Goal: Navigation & Orientation: Find specific page/section

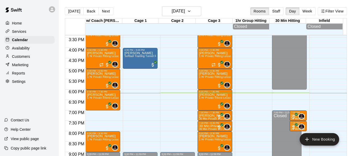
scroll to position [343, 0]
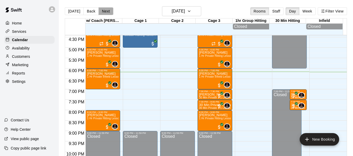
click at [101, 13] on button "Next" at bounding box center [105, 11] width 15 height 8
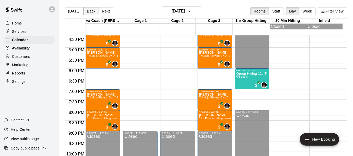
click at [88, 11] on button "Back" at bounding box center [90, 11] width 15 height 8
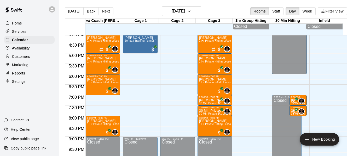
scroll to position [334, 0]
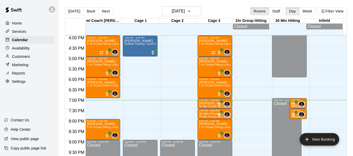
click at [25, 33] on p "Services" at bounding box center [19, 31] width 14 height 5
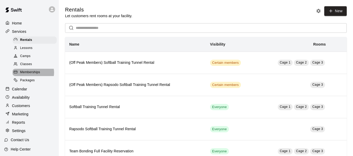
click at [33, 74] on span "Memberships" at bounding box center [30, 72] width 20 height 5
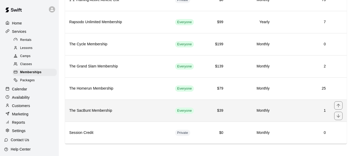
scroll to position [87, 0]
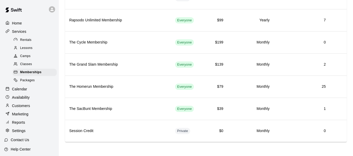
click at [23, 91] on p "Calendar" at bounding box center [19, 89] width 15 height 5
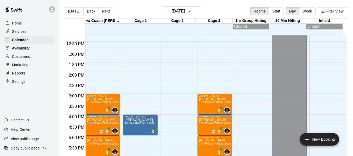
scroll to position [253, 0]
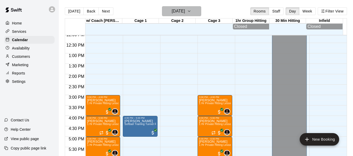
click at [201, 13] on button "[DATE]" at bounding box center [181, 11] width 39 height 10
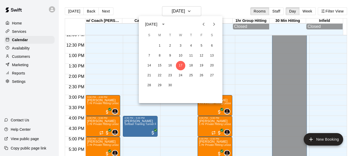
click at [227, 11] on div at bounding box center [178, 78] width 357 height 156
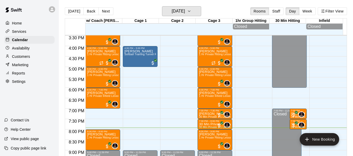
scroll to position [349, 0]
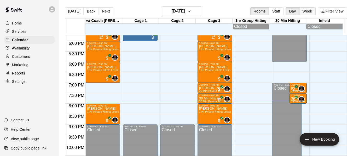
click at [309, 11] on button "Week" at bounding box center [307, 11] width 16 height 8
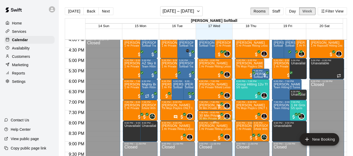
scroll to position [336, 0]
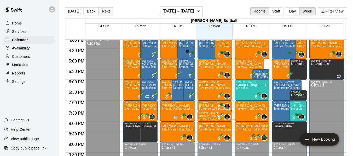
click at [105, 11] on button "Next" at bounding box center [105, 11] width 15 height 8
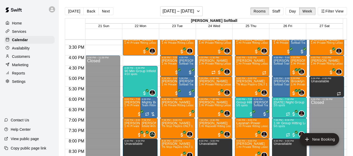
scroll to position [310, 0]
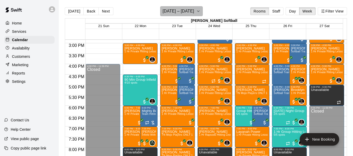
click at [198, 15] on button "[DATE] – [DATE]" at bounding box center [181, 11] width 43 height 10
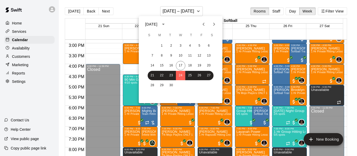
click at [110, 12] on div at bounding box center [178, 78] width 357 height 156
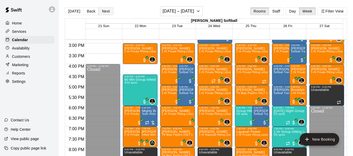
click at [107, 12] on button "Next" at bounding box center [105, 11] width 15 height 8
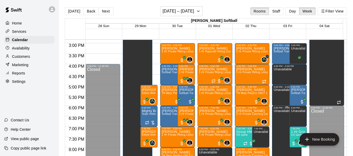
click at [272, 110] on div "6:00 PM – 9:00 PM Unavailable" at bounding box center [286, 137] width 29 height 63
